Goal: Find specific page/section: Find specific page/section

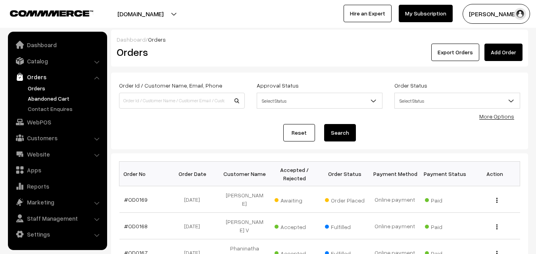
click at [44, 102] on link "Abandoned Cart" at bounding box center [65, 98] width 79 height 8
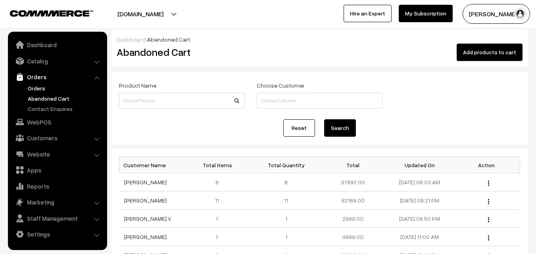
click at [42, 86] on link "Orders" at bounding box center [65, 88] width 79 height 8
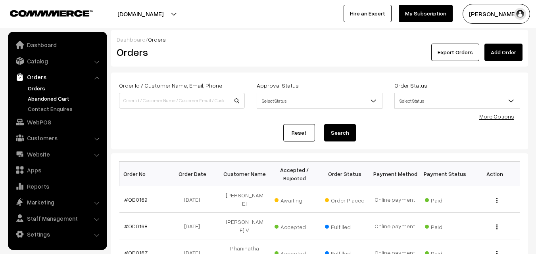
click at [65, 97] on link "Abandoned Cart" at bounding box center [65, 98] width 79 height 8
